Goal: Information Seeking & Learning: Learn about a topic

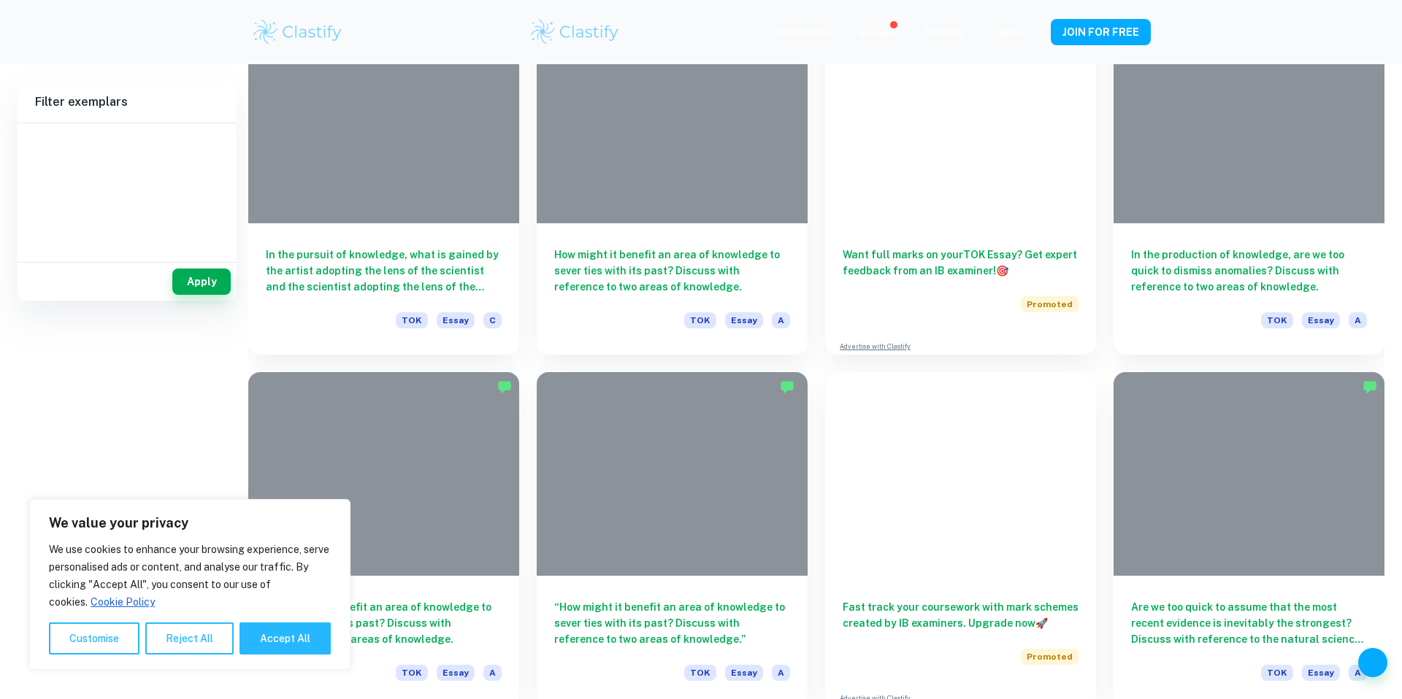
type input "History"
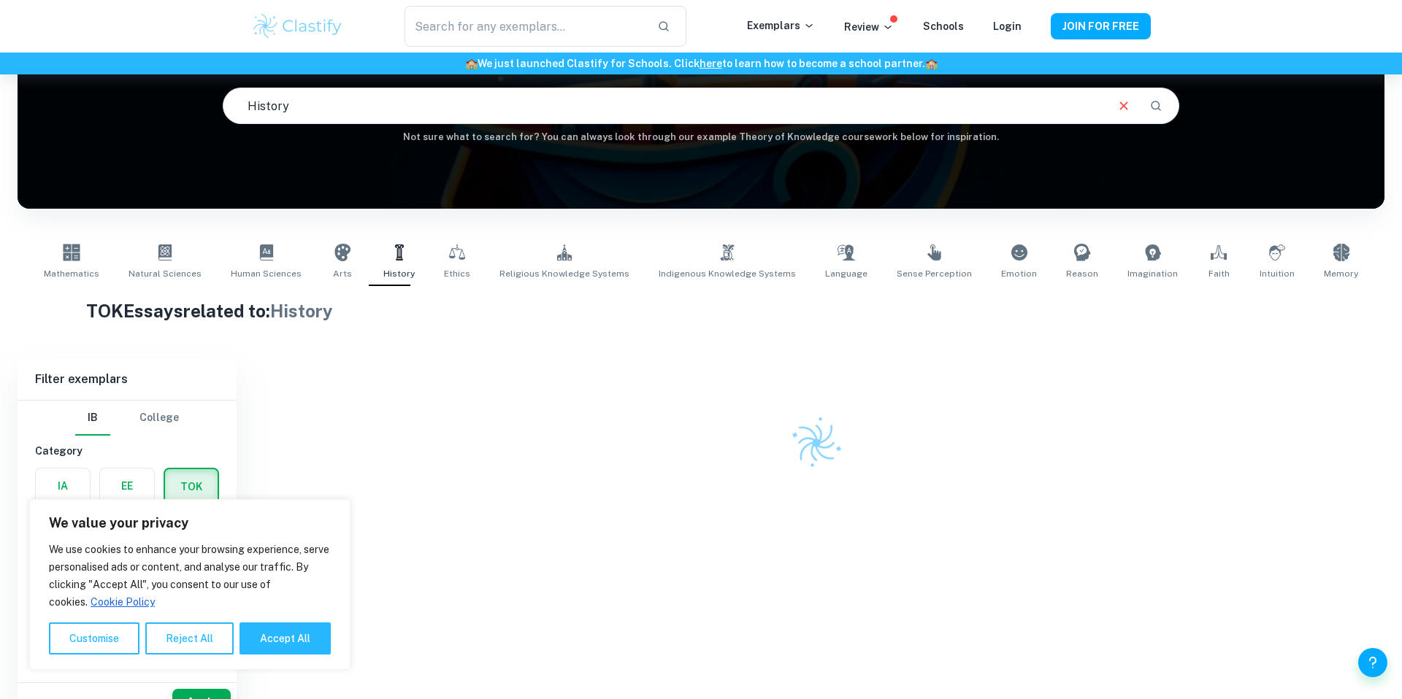
scroll to position [74, 0]
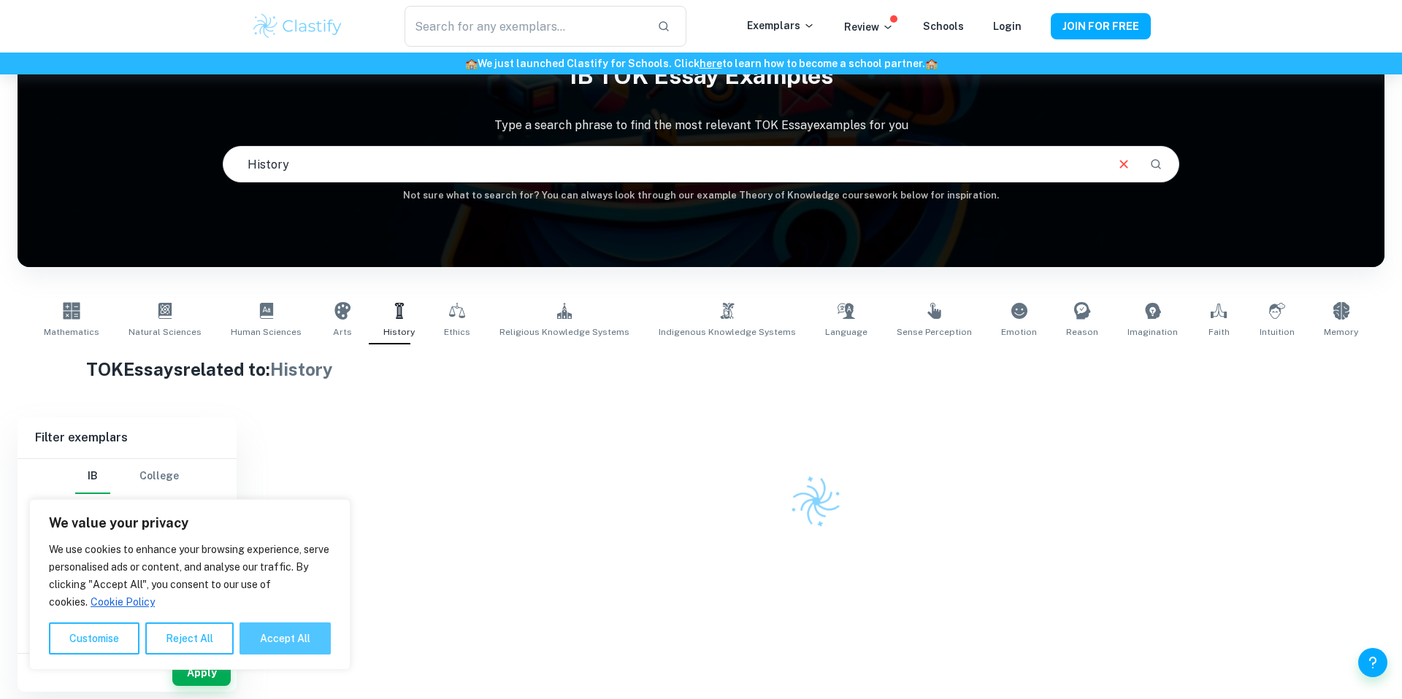
click at [266, 646] on button "Accept All" at bounding box center [284, 639] width 91 height 32
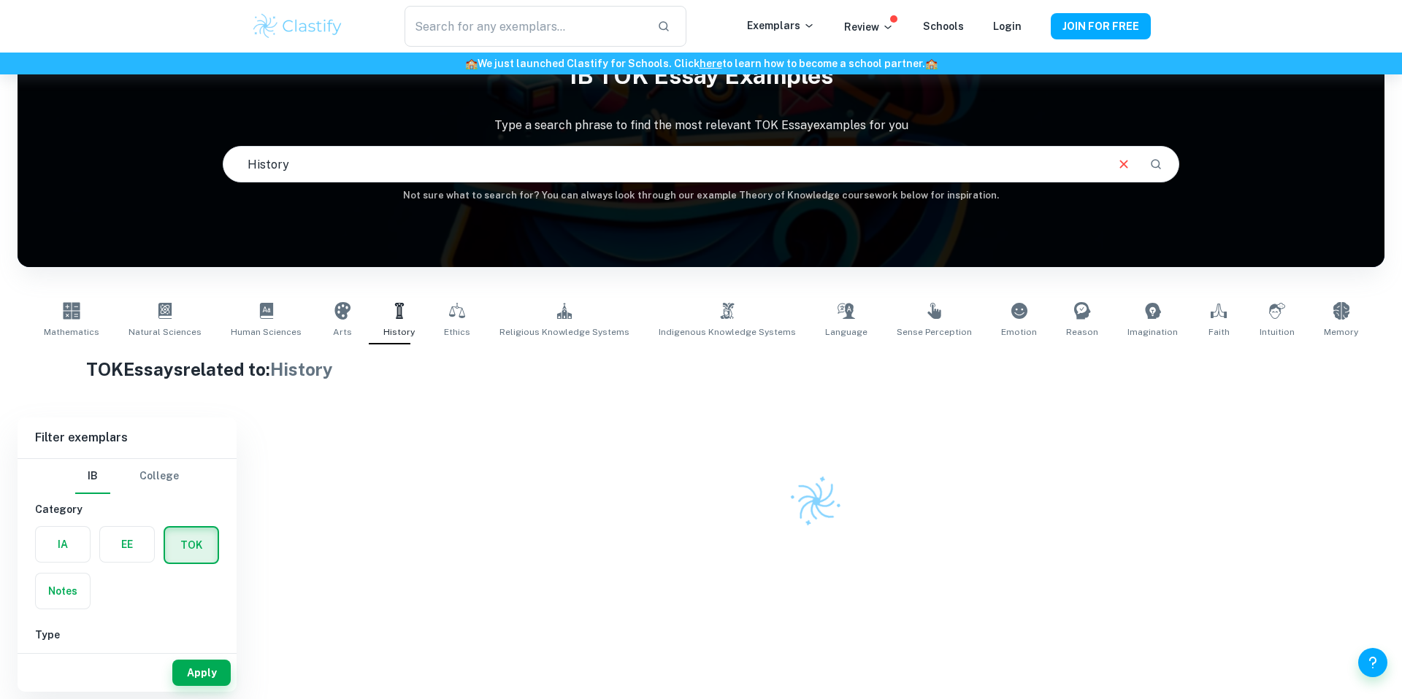
checkbox input "true"
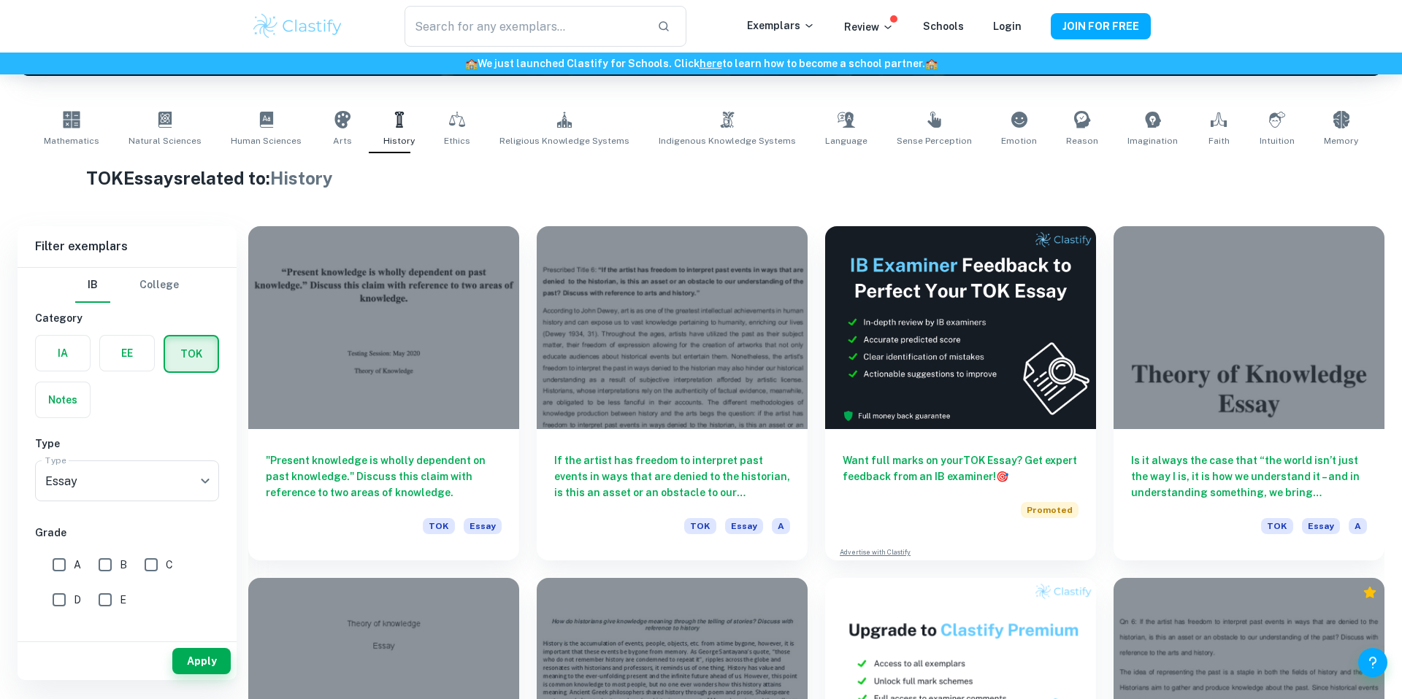
scroll to position [283, 0]
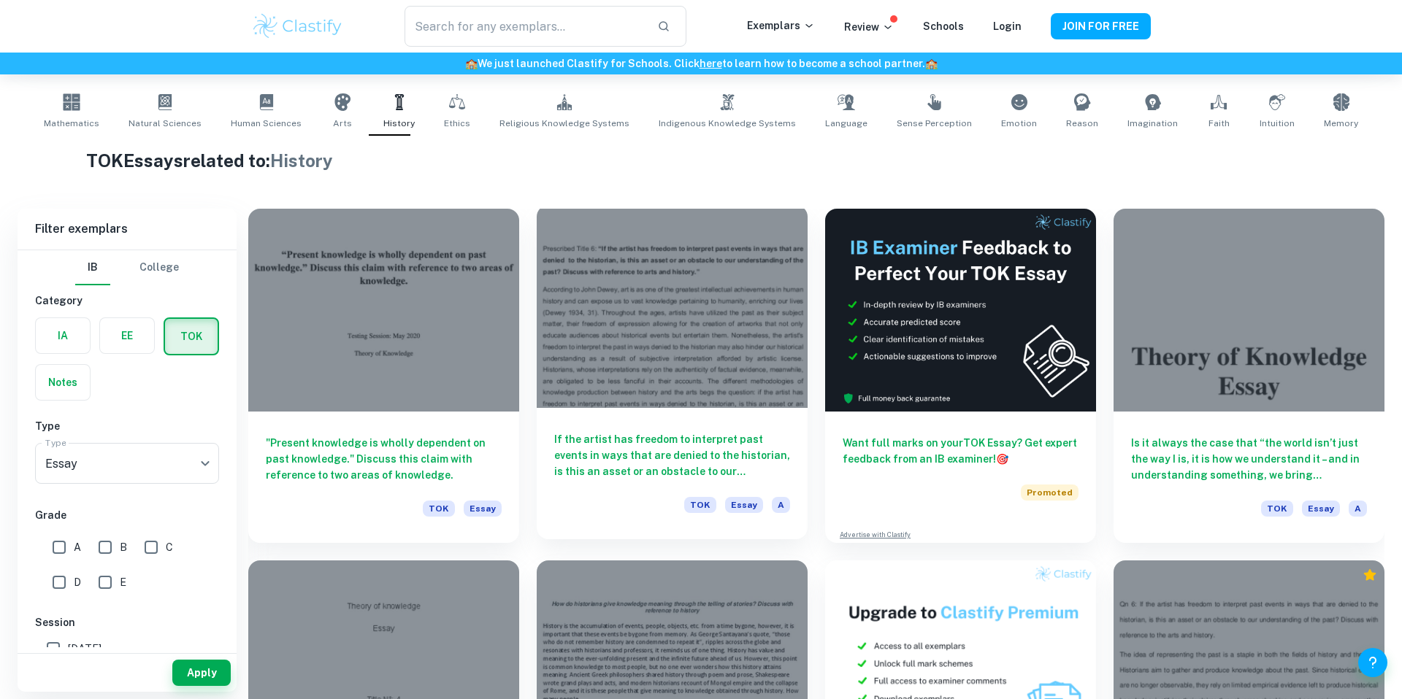
click at [651, 436] on h6 "If the artist has freedom to interpret past events in ways that are denied to t…" at bounding box center [672, 455] width 236 height 48
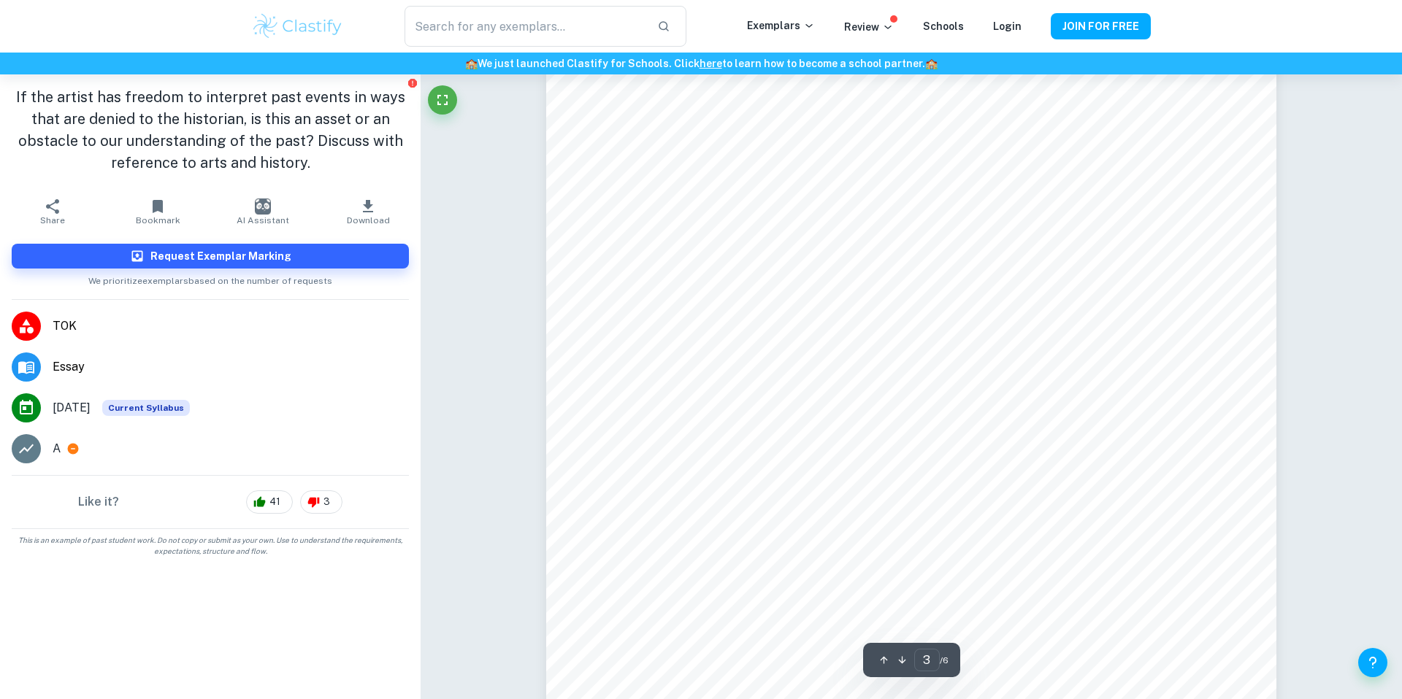
scroll to position [2484, 0]
type input "5"
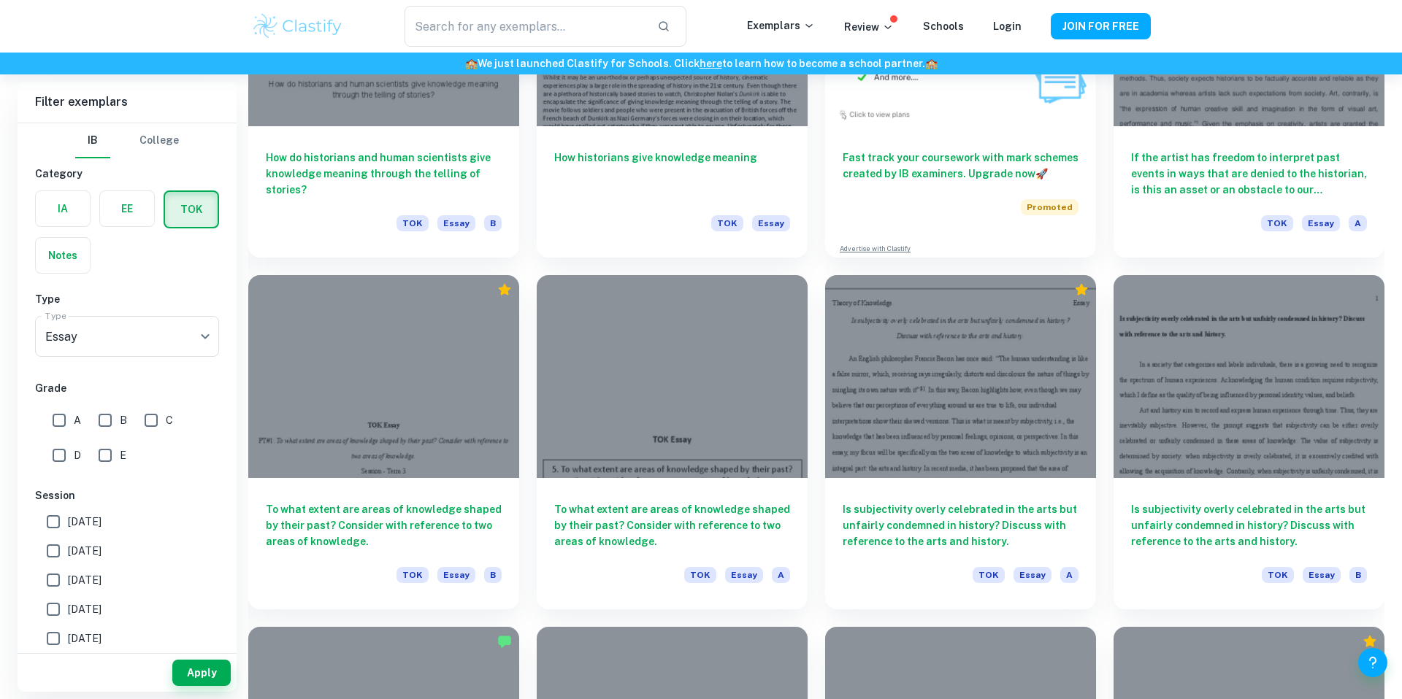
scroll to position [1022, 0]
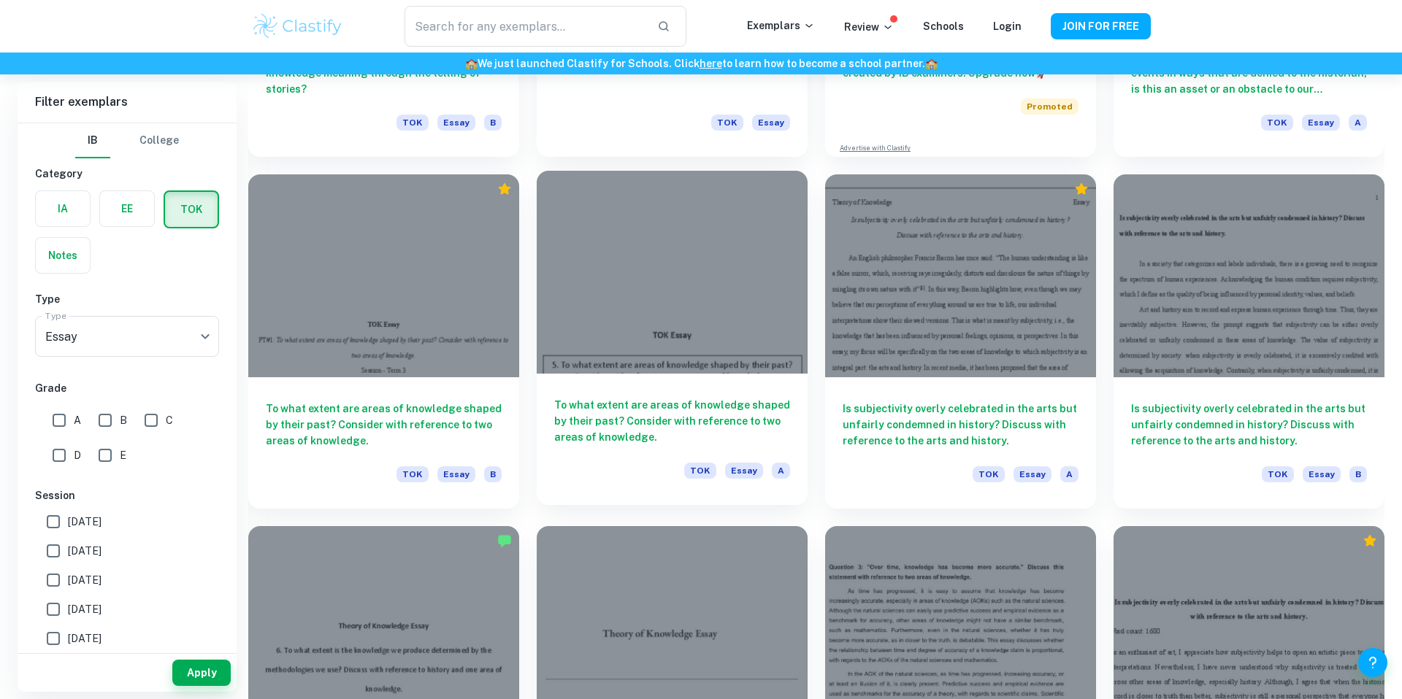
click at [657, 414] on h6 "To what extent are areas of knowledge shaped by their past? Consider with refer…" at bounding box center [672, 421] width 236 height 48
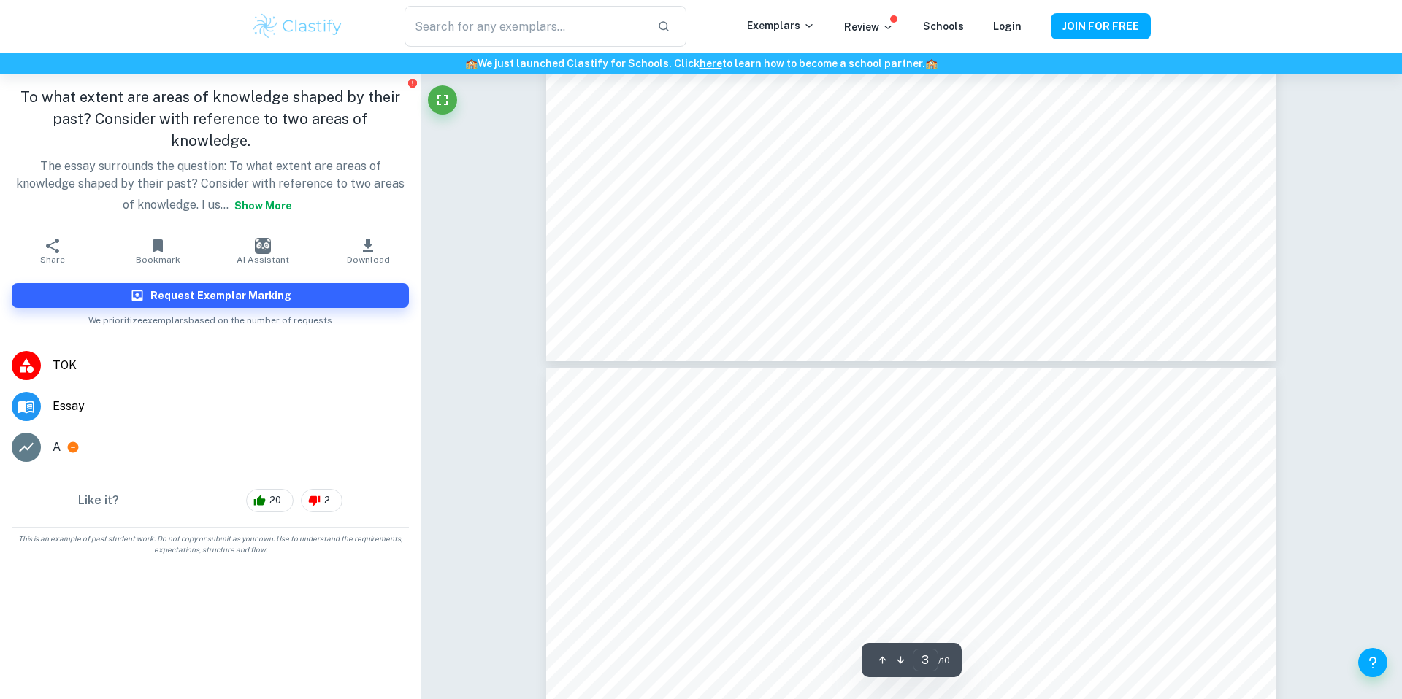
scroll to position [2811, 0]
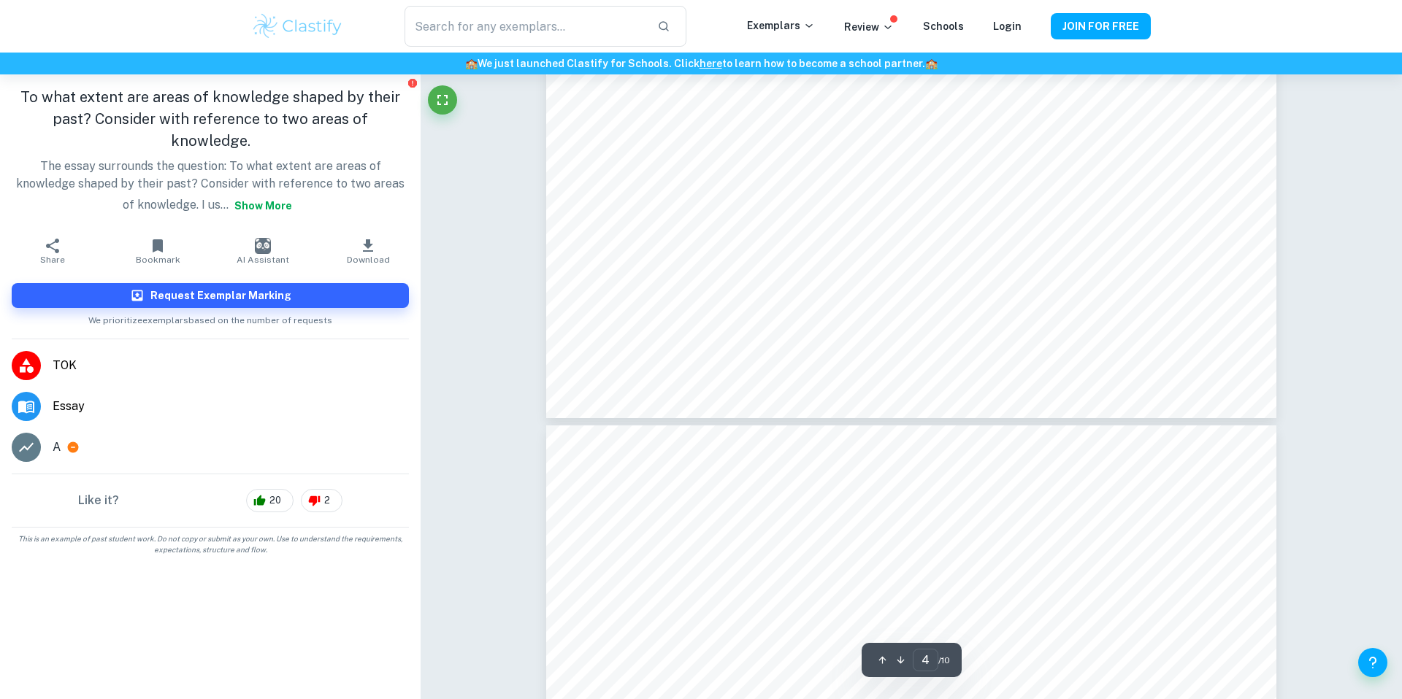
type input "5"
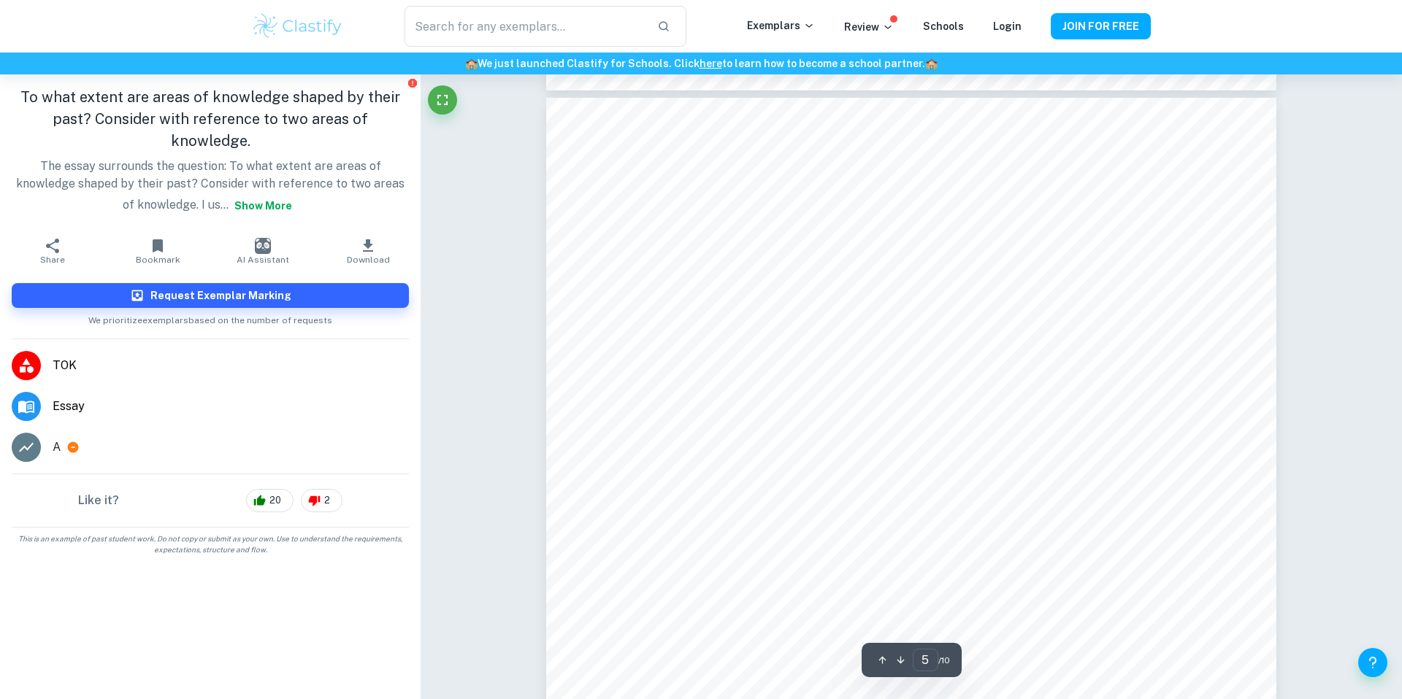
scroll to position [4034, 0]
